Goal: Task Accomplishment & Management: Complete application form

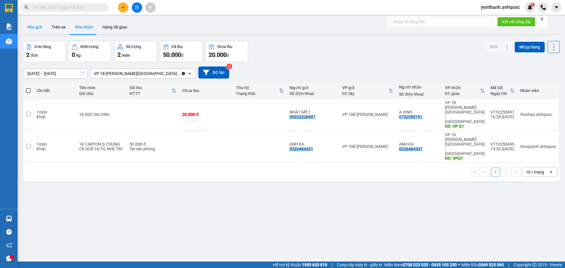
click at [38, 29] on button "Kho gửi" at bounding box center [35, 27] width 24 height 14
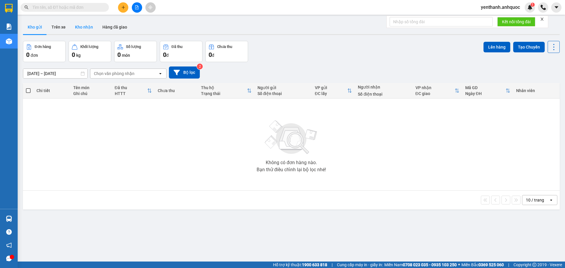
click at [91, 31] on button "Kho nhận" at bounding box center [83, 27] width 27 height 14
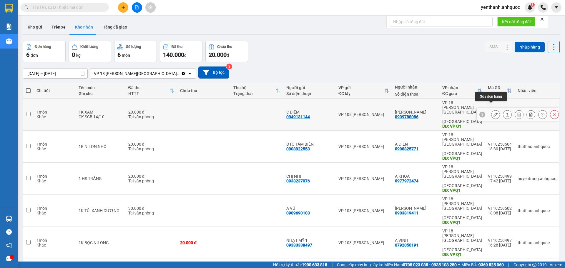
click at [493, 112] on icon at bounding box center [495, 114] width 4 height 4
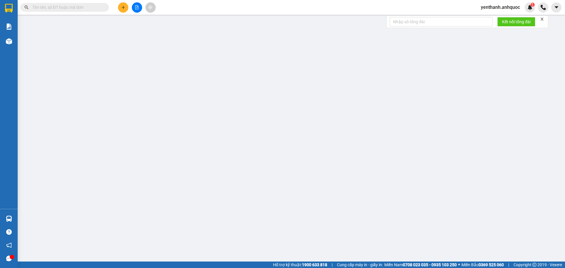
type input "0949131144"
type input "C DIỄM"
type input "0939788086"
type input "[PERSON_NAME]"
type input "VP Q1"
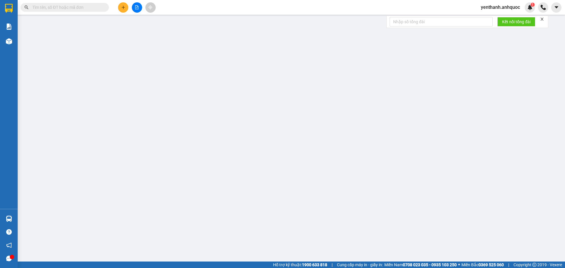
type input "20.000"
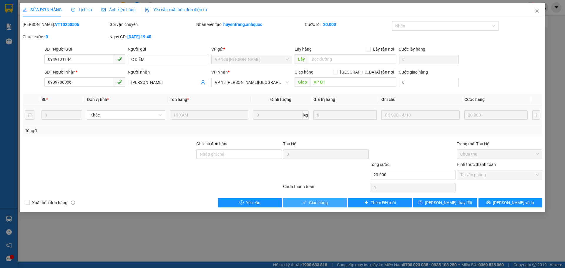
click at [317, 203] on span "Giao hàng" at bounding box center [318, 202] width 19 height 6
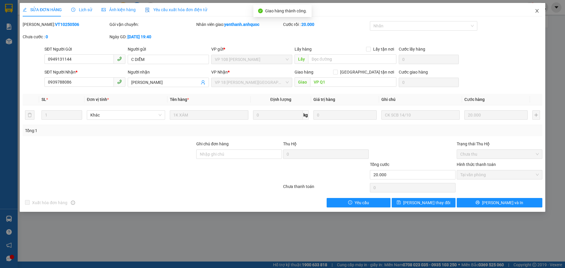
click at [538, 10] on icon "close" at bounding box center [536, 11] width 3 height 4
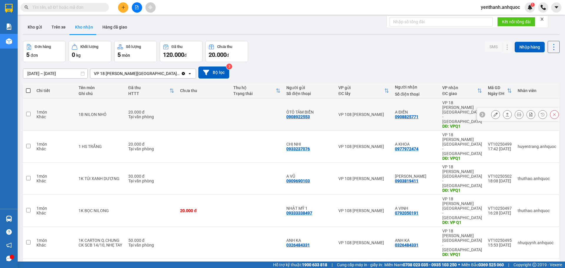
click at [493, 112] on icon at bounding box center [495, 114] width 4 height 4
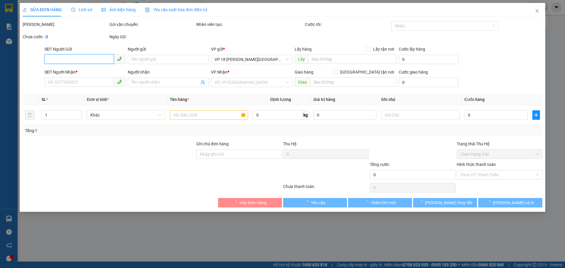
type input "0908922553"
type input "ÔTÔ TÂM BIỂN"
type input "0908825771"
type input "A ĐIỀN"
type input "VPQ1"
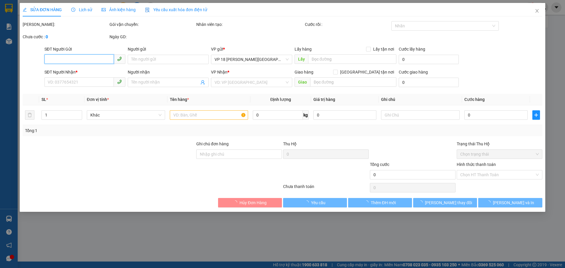
type input "20.000"
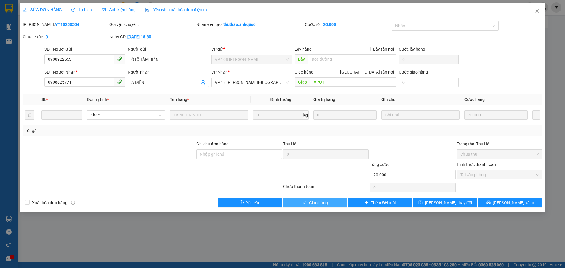
click at [321, 202] on span "Giao hàng" at bounding box center [318, 202] width 19 height 6
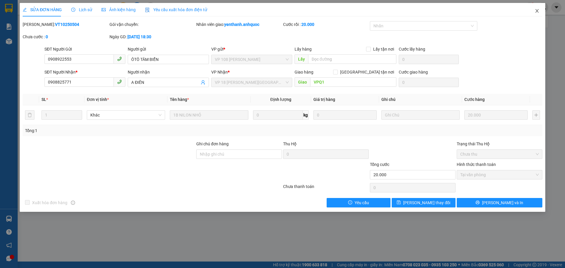
click at [537, 8] on span "Close" at bounding box center [537, 11] width 16 height 16
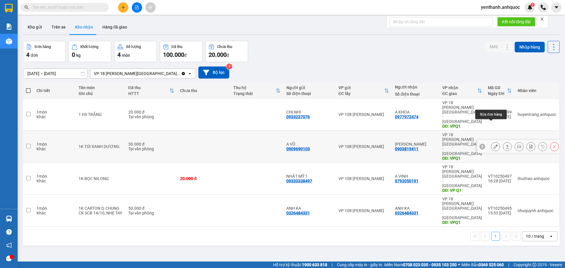
click at [491, 141] on button at bounding box center [495, 146] width 8 height 10
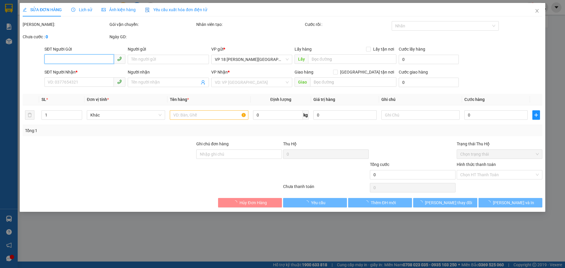
type input "0909690103"
type input "A VŨ"
type input "0903819411"
type input "[PERSON_NAME]"
type input "VPQ1"
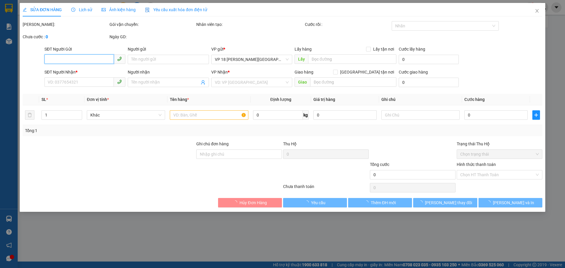
type input "30.000"
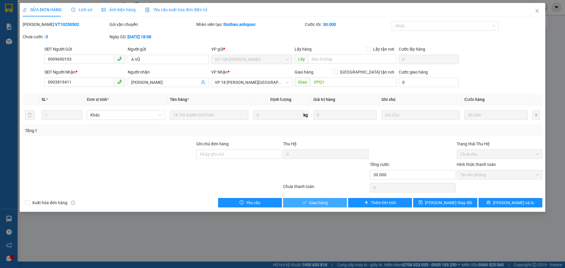
click at [324, 202] on span "Giao hàng" at bounding box center [318, 202] width 19 height 6
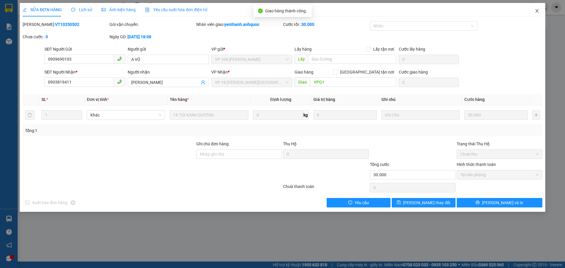
click at [538, 12] on icon "close" at bounding box center [537, 11] width 5 height 5
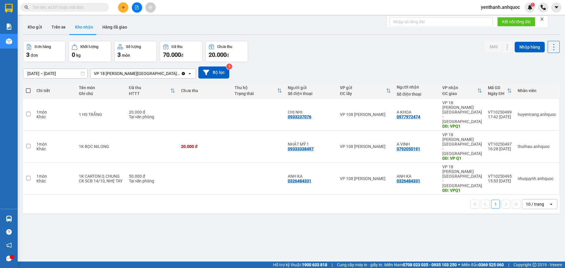
click at [119, 11] on button at bounding box center [123, 7] width 10 height 10
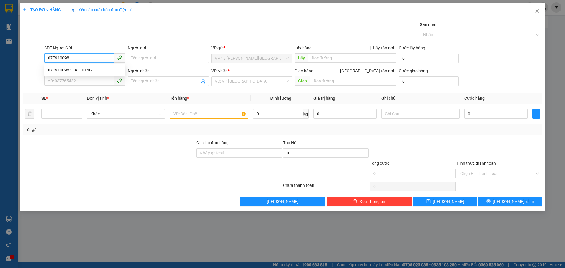
type input "0779100983"
click at [91, 71] on div "0779100983 - A THÔNG" at bounding box center [85, 70] width 74 height 6
type input "A THÔNG"
type input "0332566991"
type input "A HÙNG"
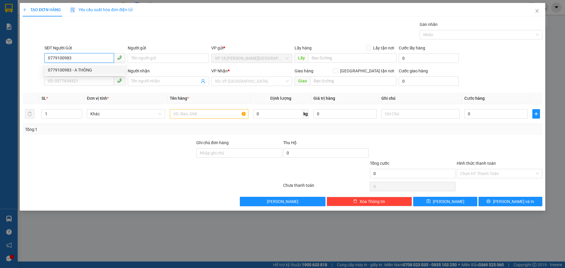
type input "VPBR"
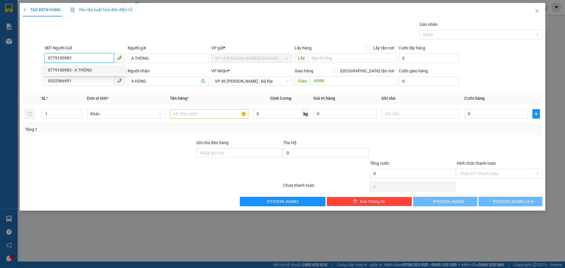
type input "20.000"
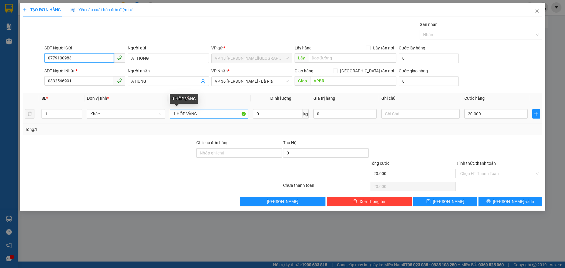
type input "0779100983"
click at [212, 115] on input "1 HỘP VÀNG" at bounding box center [209, 113] width 78 height 9
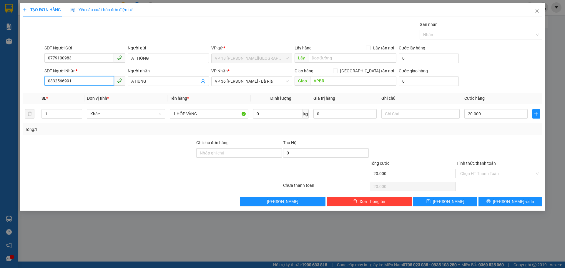
click at [87, 82] on input "0332566991" at bounding box center [78, 80] width 69 height 9
type input "0794757049"
click at [93, 94] on div "0794757049 - A PHÁT" at bounding box center [85, 93] width 74 height 6
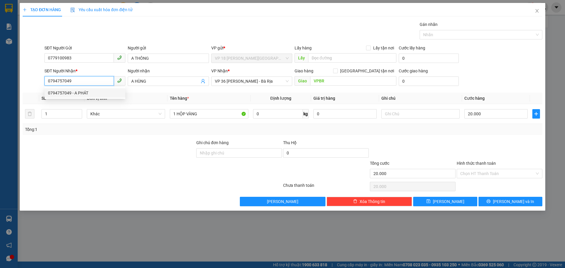
type input "A PHÁT"
type input "0794757049"
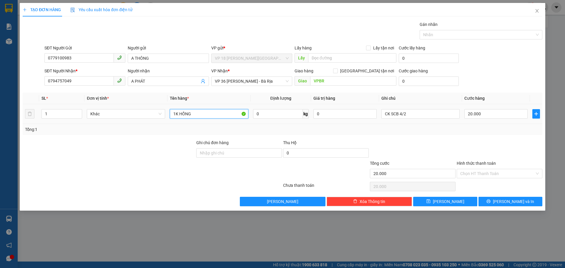
click at [214, 115] on input "1K HỒNG" at bounding box center [209, 113] width 78 height 9
type input "1K TRẮNG"
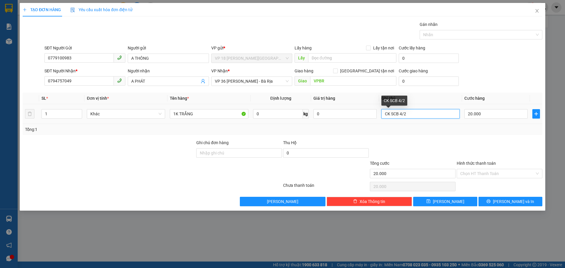
click at [429, 116] on input "CK SCB 4/2" at bounding box center [420, 113] width 78 height 9
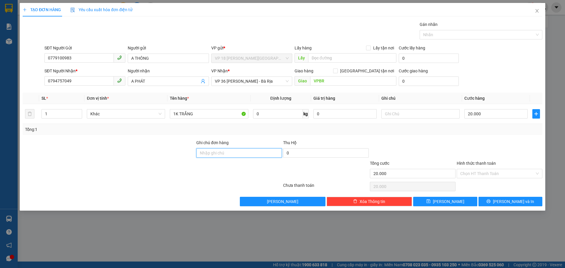
click at [210, 157] on input "Ghi chú đơn hàng" at bounding box center [239, 152] width 86 height 9
click at [209, 155] on input "Ghi chú đơn hàng" at bounding box center [239, 152] width 86 height 9
type input "1 PB AQ"
click at [473, 173] on input "Hình thức thanh toán" at bounding box center [497, 173] width 74 height 9
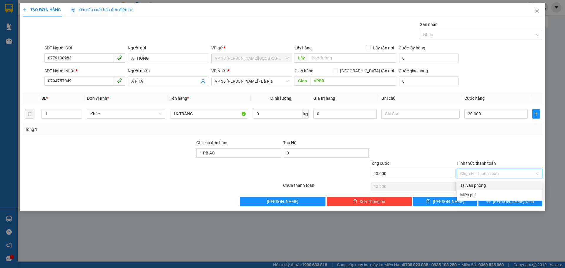
click at [470, 185] on div "Tại văn phòng" at bounding box center [499, 185] width 79 height 6
type input "0"
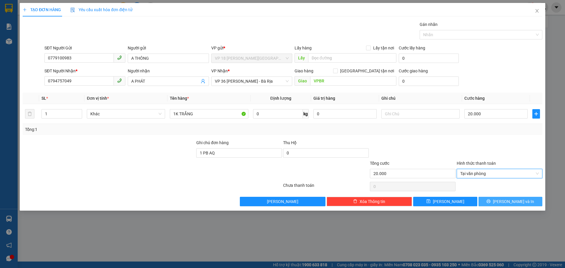
click at [489, 199] on button "[PERSON_NAME] và In" at bounding box center [510, 201] width 64 height 9
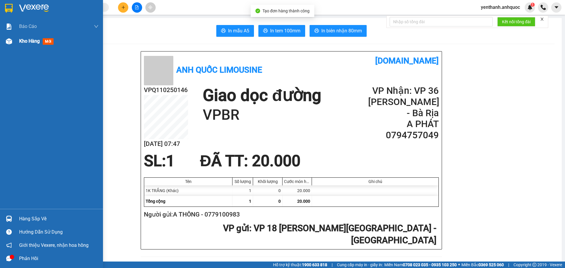
click at [16, 42] on div "Kho hàng mới" at bounding box center [51, 41] width 103 height 15
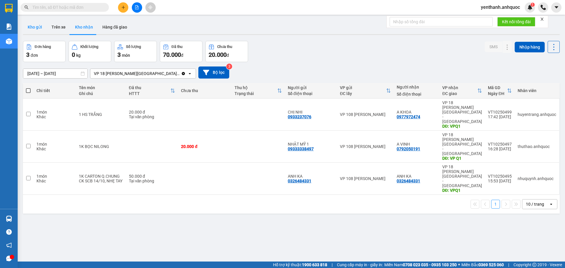
click at [43, 31] on button "Kho gửi" at bounding box center [35, 27] width 24 height 14
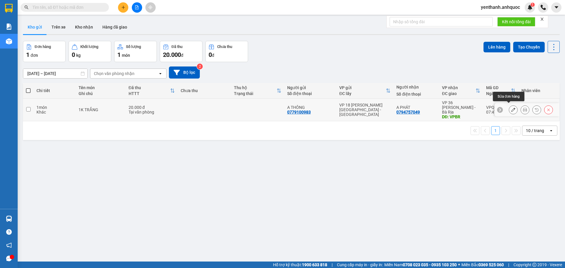
click at [504, 109] on div at bounding box center [527, 109] width 65 height 13
click at [509, 109] on button at bounding box center [513, 110] width 8 height 10
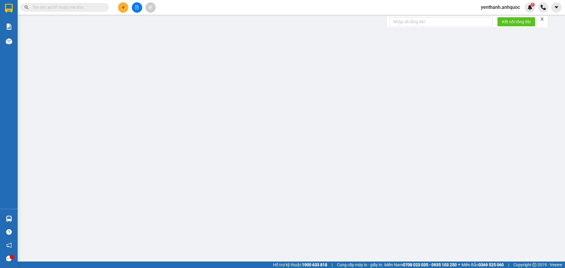
type input "0779100983"
type input "A THÔNG"
type input "0794757049"
type input "A PHÁT"
type input "VPBR"
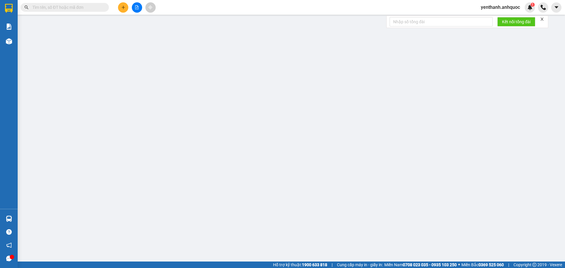
type input "1 PB AQ"
type input "20.000"
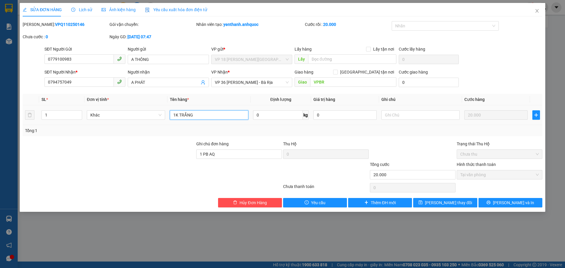
click at [199, 115] on input "1K TRẮNG" at bounding box center [209, 114] width 78 height 9
type input "1PB AQ"
click at [234, 151] on input "1 PB AQ" at bounding box center [239, 153] width 86 height 9
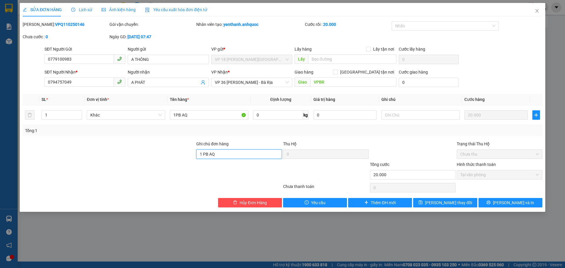
click at [234, 151] on input "1 PB AQ" at bounding box center [239, 153] width 86 height 9
type input "TM 15/10 THANH"
click at [490, 204] on button "[PERSON_NAME] và In" at bounding box center [510, 202] width 64 height 9
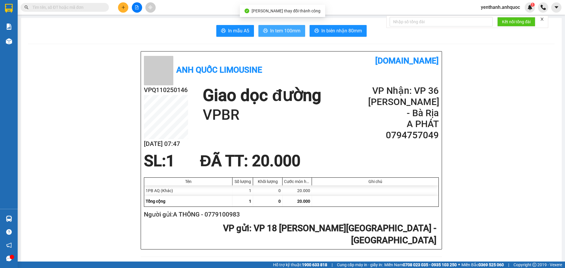
click at [290, 34] on span "In tem 100mm" at bounding box center [285, 30] width 30 height 7
click at [273, 32] on span "In tem 100mm" at bounding box center [285, 30] width 30 height 7
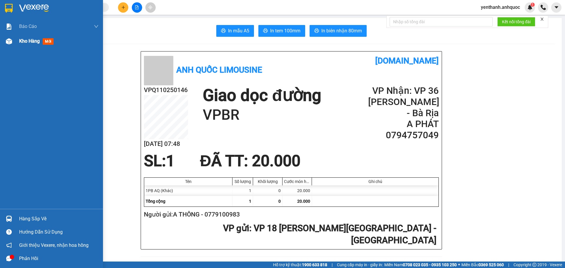
click at [19, 44] on span "Kho hàng" at bounding box center [29, 41] width 21 height 6
